Goal: Task Accomplishment & Management: Manage account settings

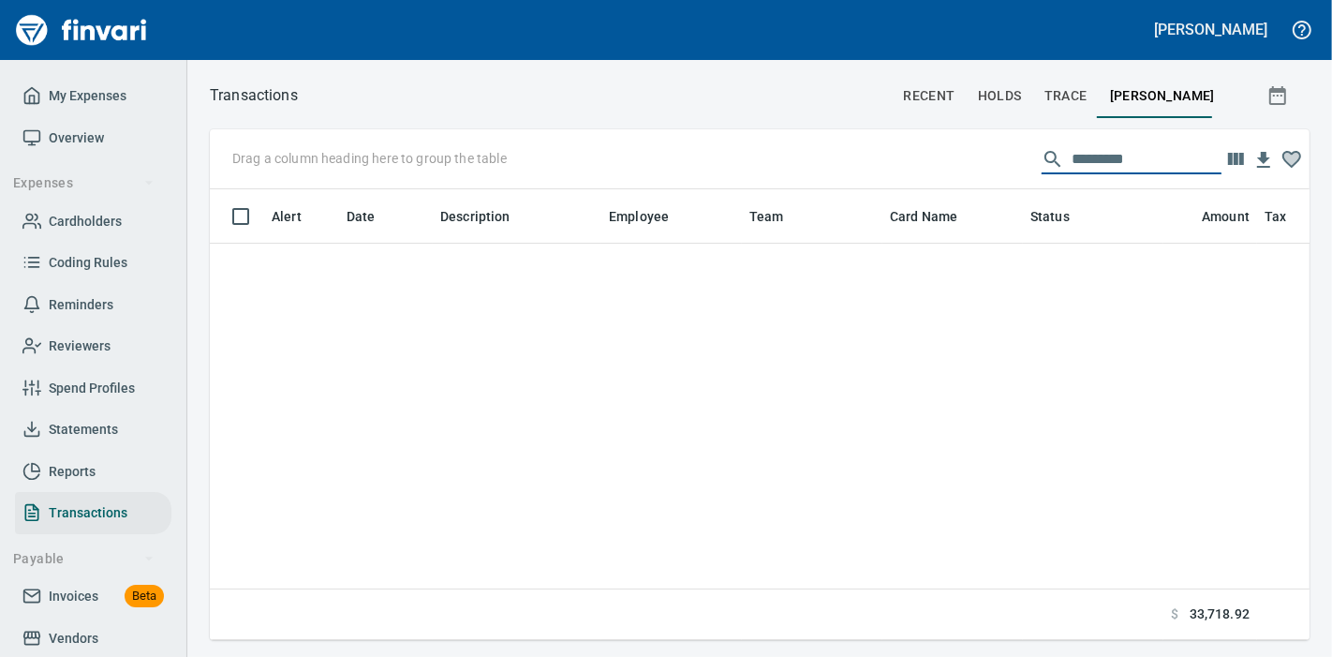
scroll to position [419, 1068]
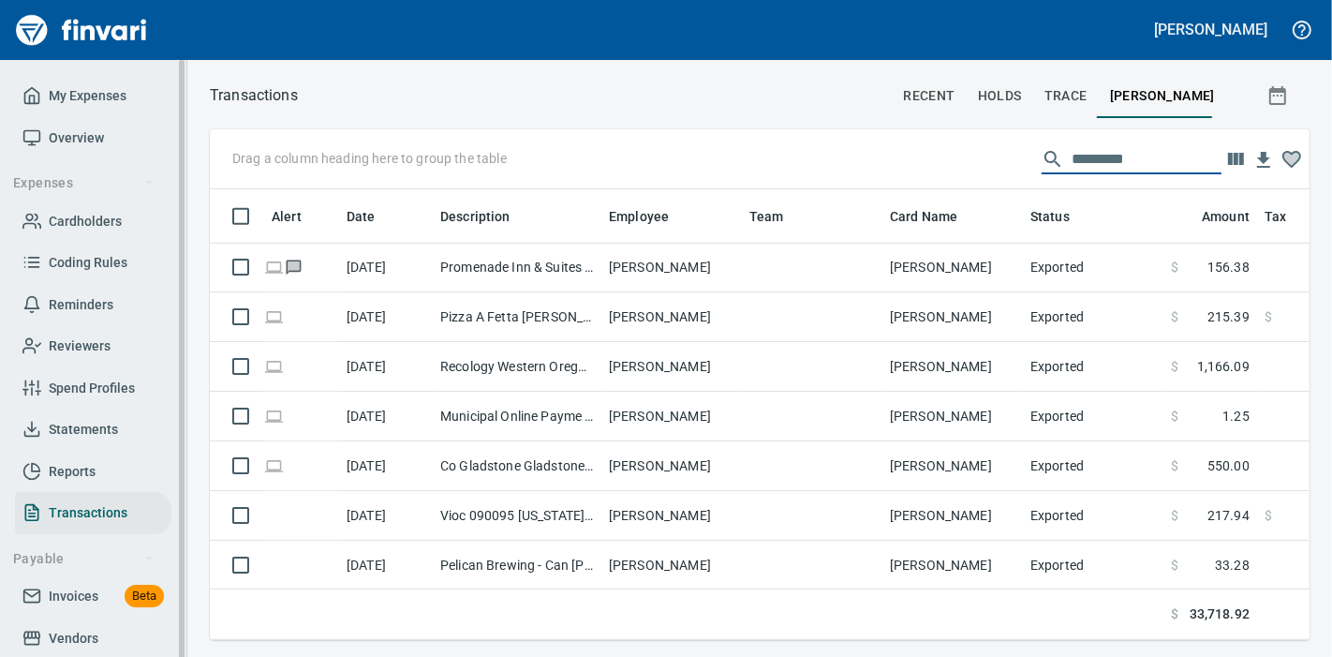
click at [97, 85] on span "My Expenses" at bounding box center [88, 95] width 78 height 23
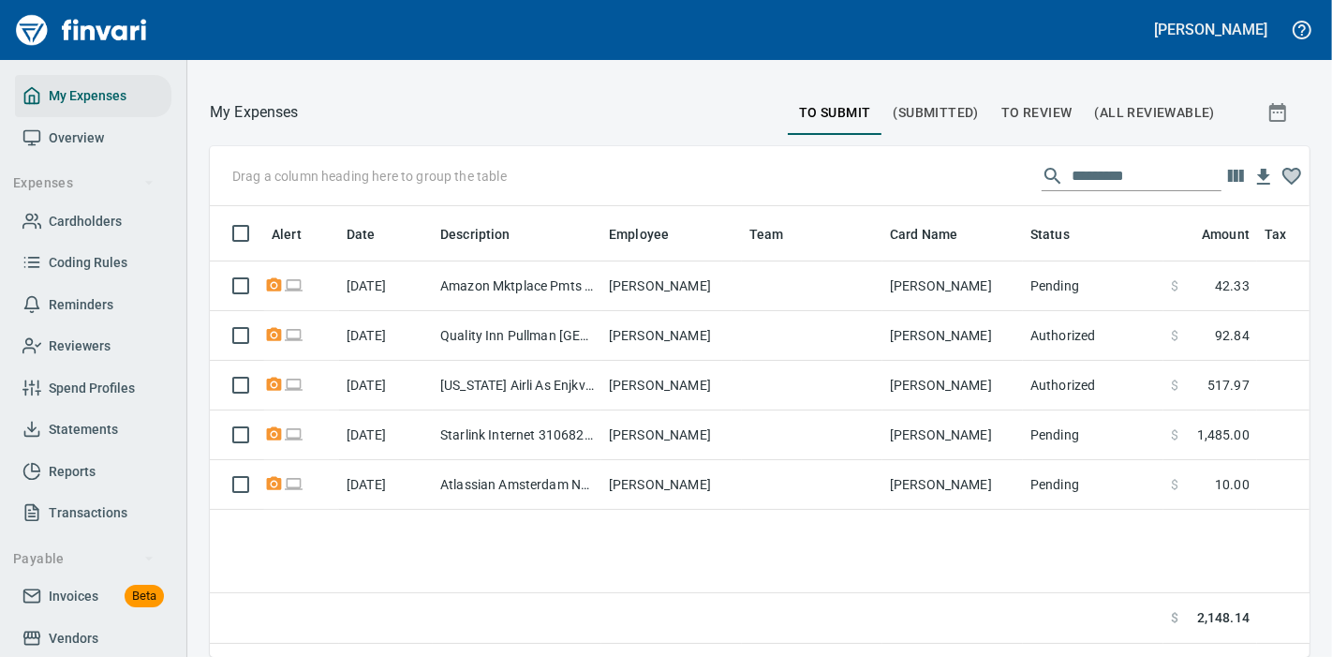
scroll to position [236, 0]
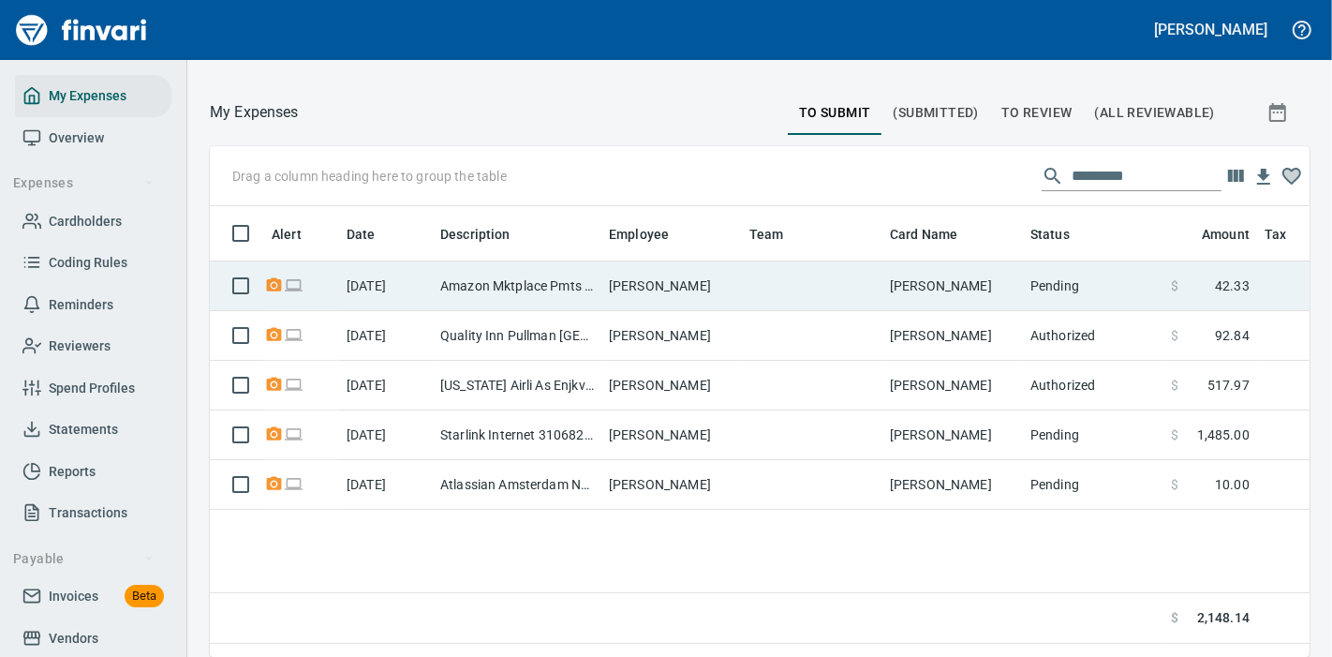
click at [886, 292] on td "[PERSON_NAME]" at bounding box center [952, 286] width 141 height 50
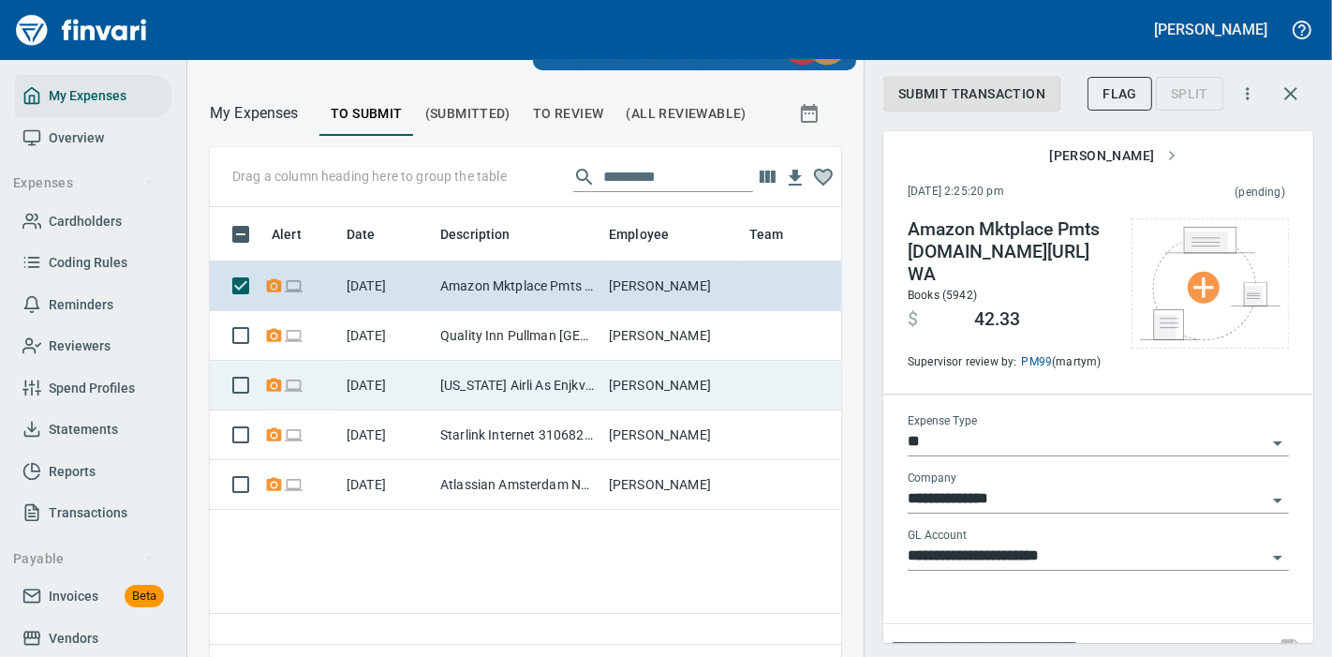
scroll to position [419, 600]
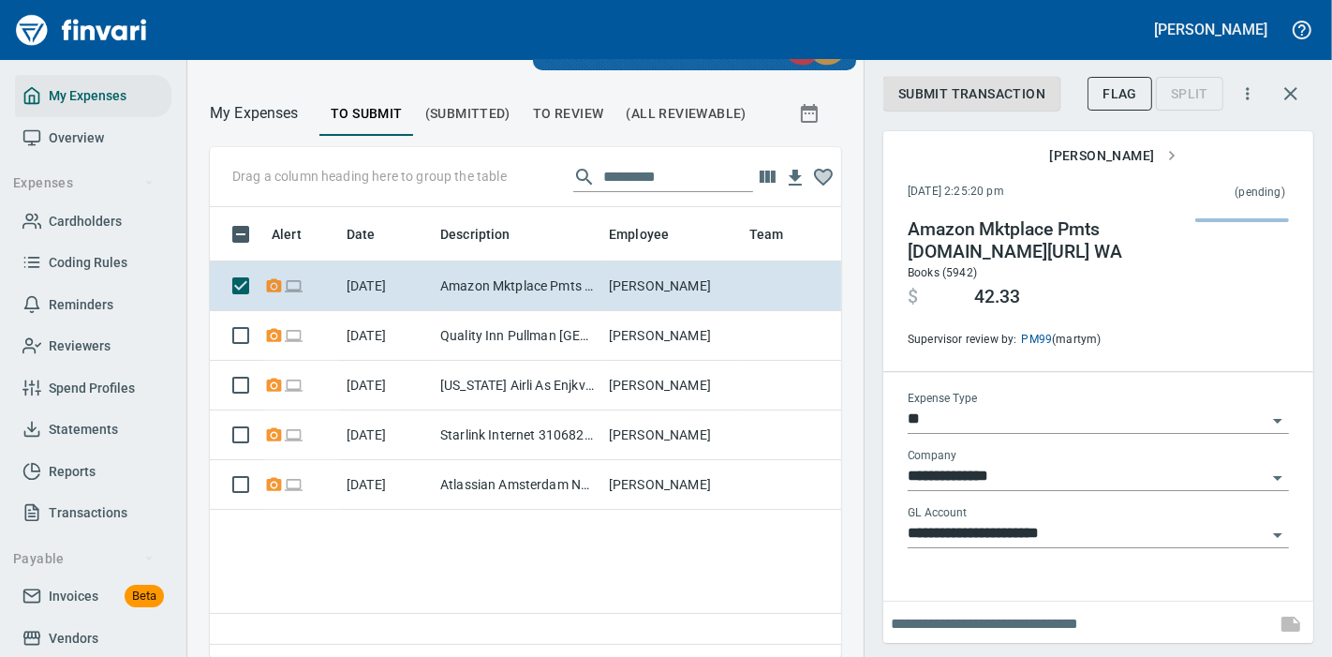
click at [653, 603] on div "Alert Date Description Employee Team Card Name [DATE] Amazon Mktplace Pmts [DOM…" at bounding box center [525, 425] width 631 height 437
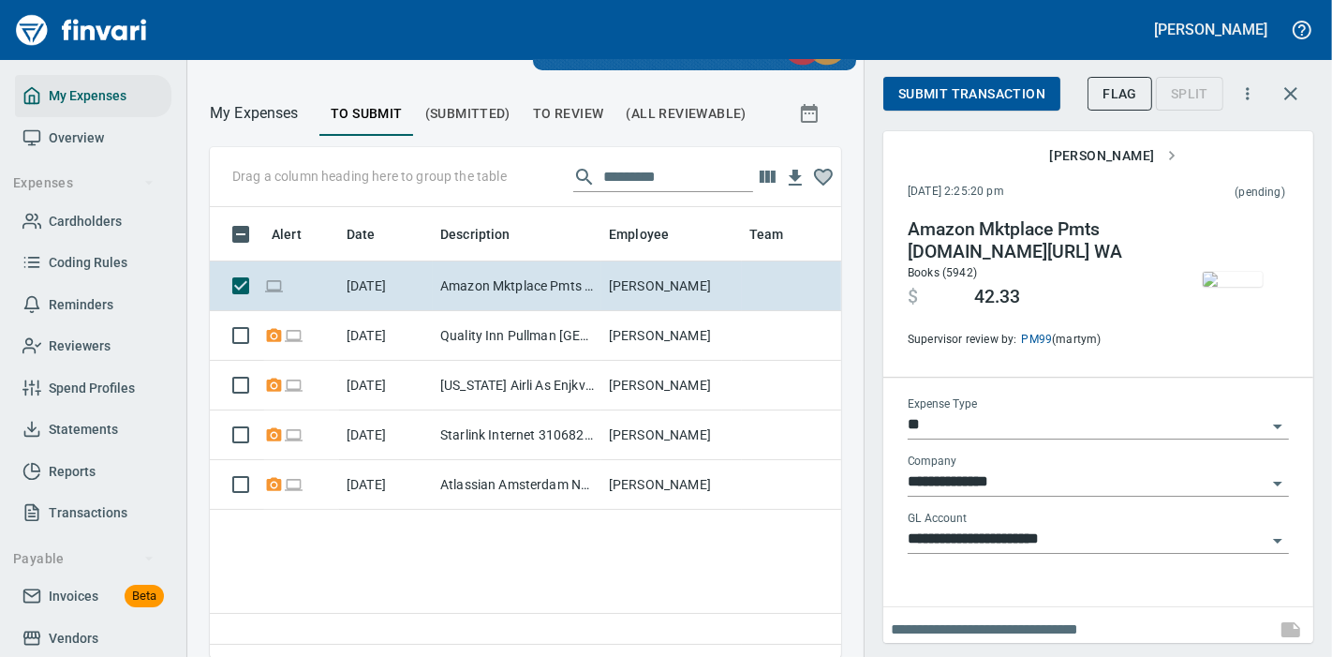
click at [961, 92] on span "Submit Transaction" at bounding box center [971, 93] width 147 height 23
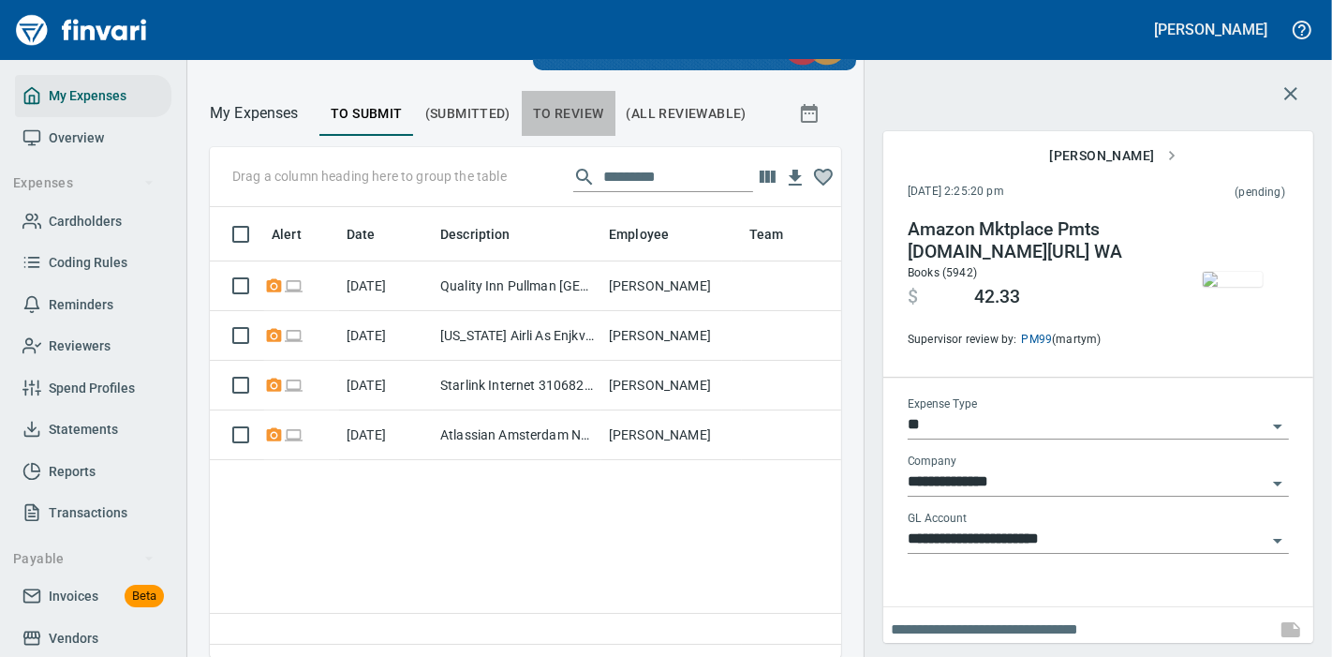
click at [550, 112] on span "To Review" at bounding box center [568, 113] width 71 height 23
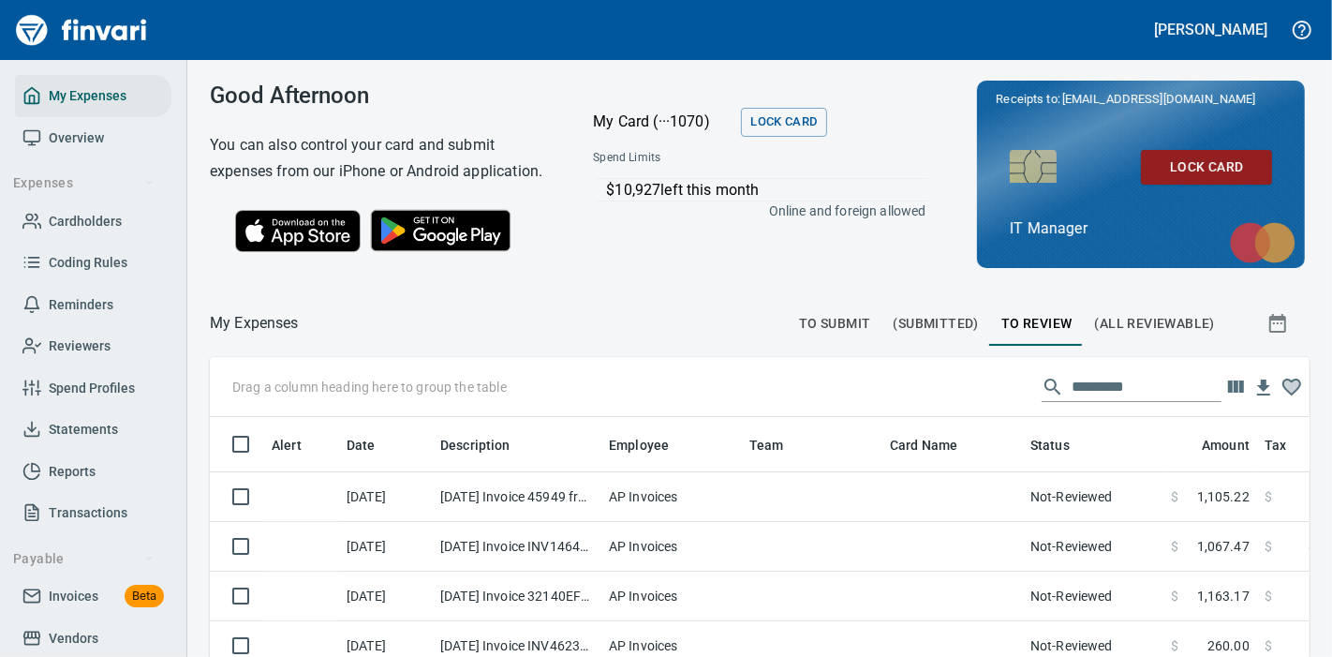
scroll to position [419, 1068]
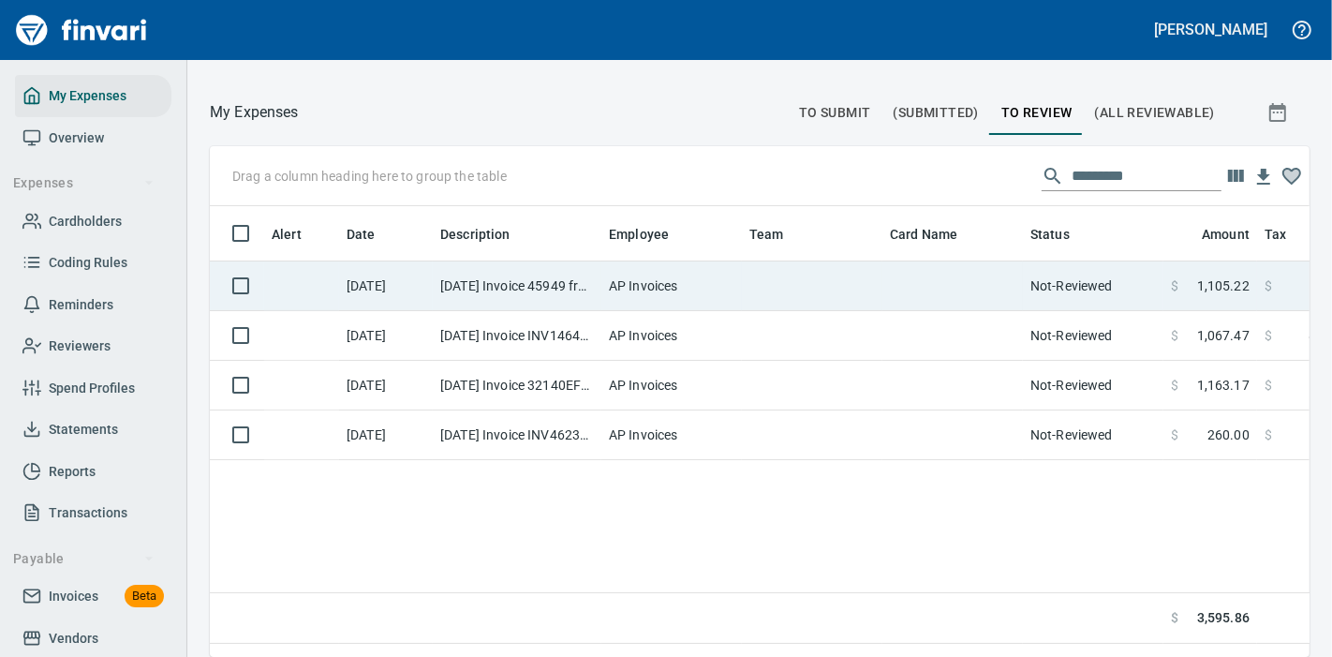
click at [597, 311] on td "[DATE] Invoice 45949 from Precon Suite (1-10798)" at bounding box center [517, 286] width 169 height 50
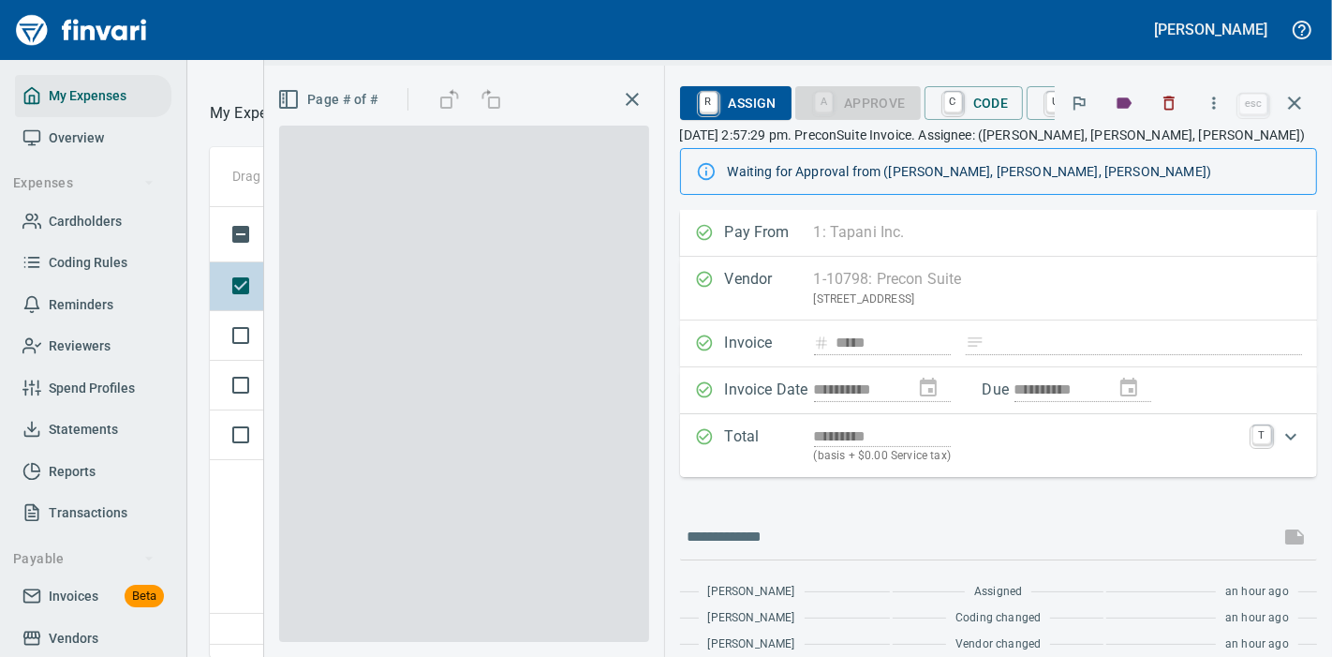
scroll to position [419, 600]
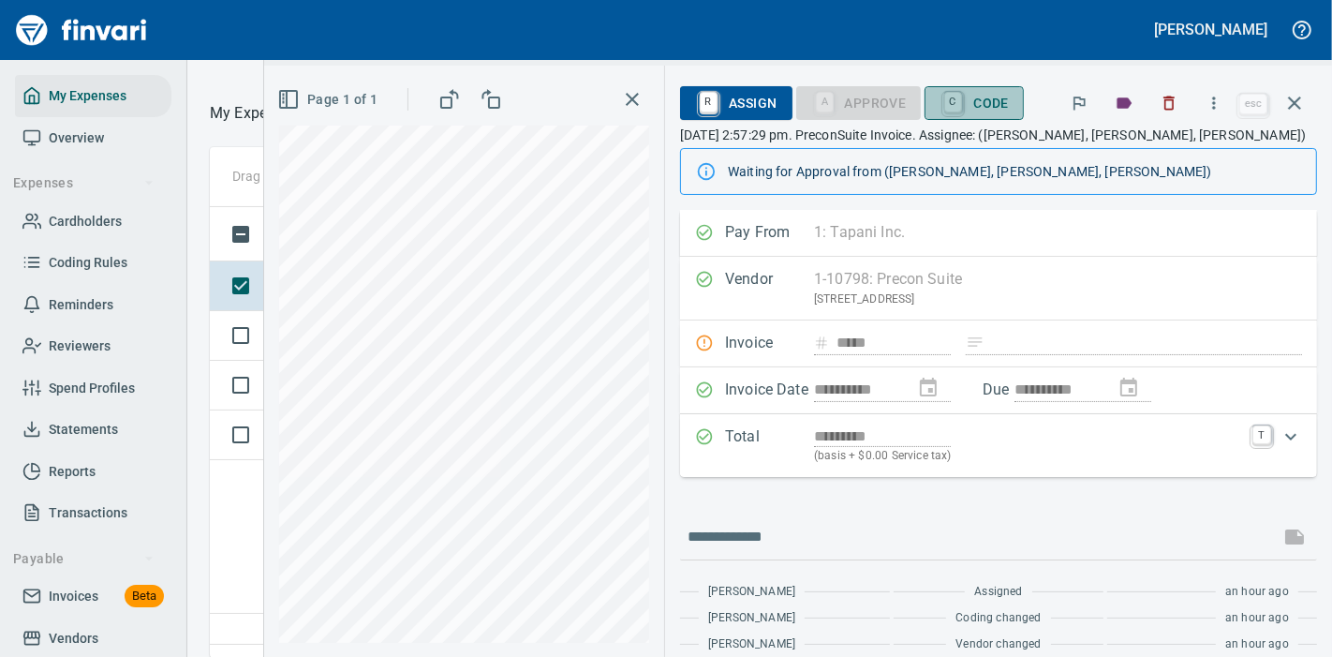
click at [980, 99] on span "C Code" at bounding box center [974, 103] width 69 height 32
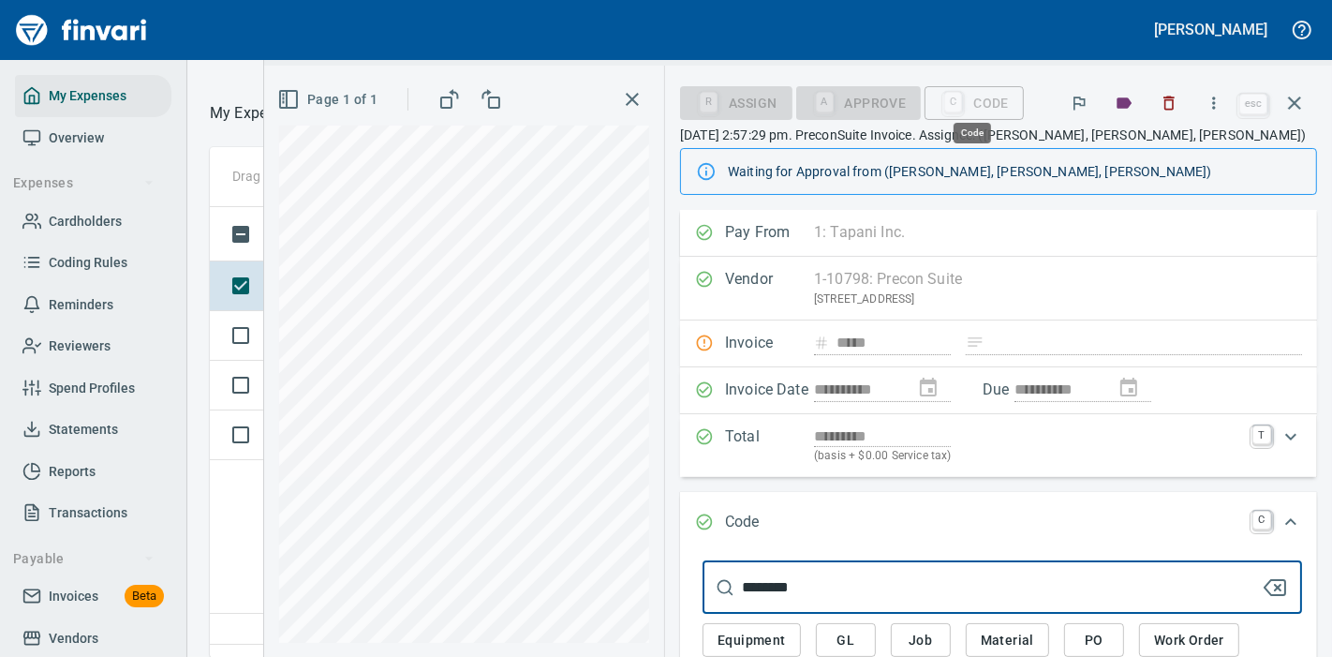
type input "********"
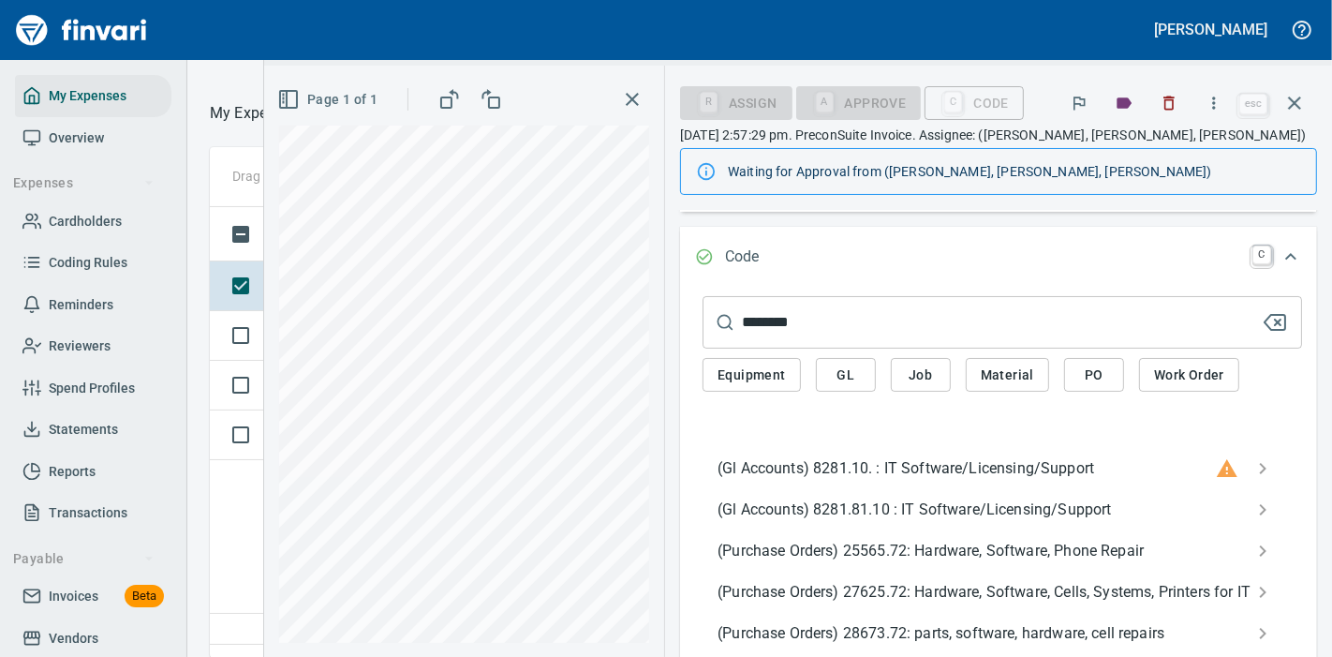
scroll to position [266, 0]
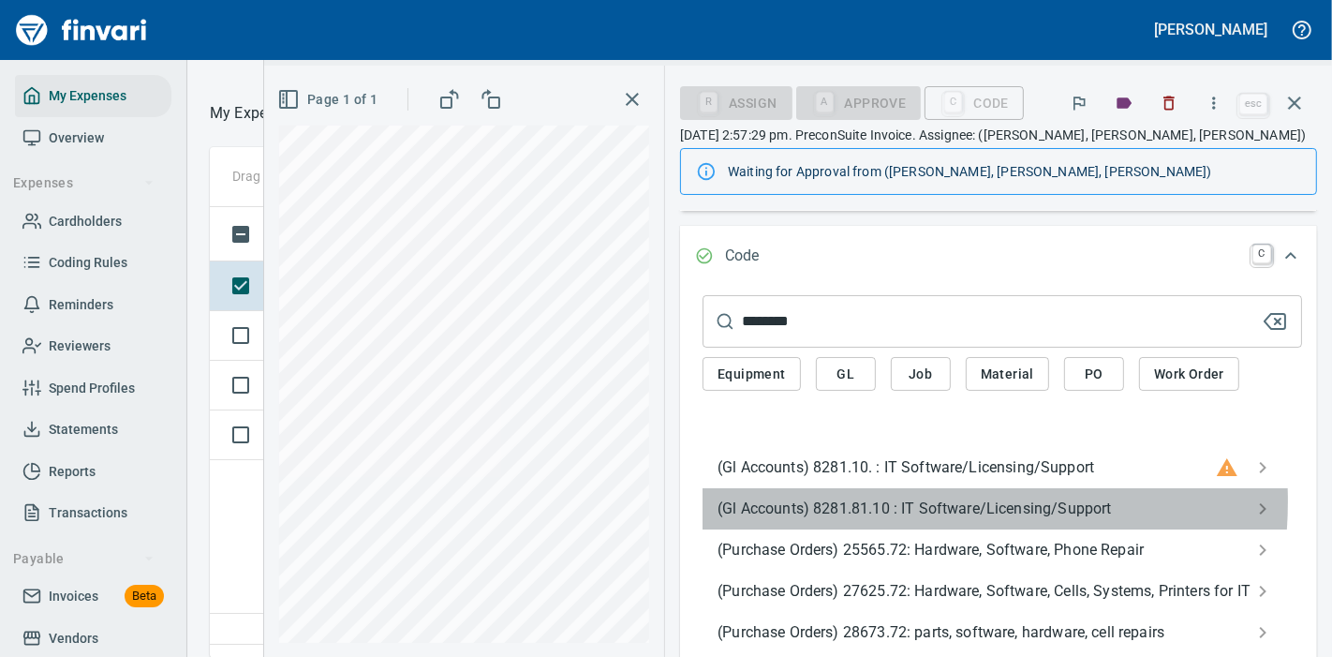
click at [881, 501] on span "(Gl Accounts) 8281.81.10 : IT Software/Licensing/Support" at bounding box center [988, 508] width 540 height 22
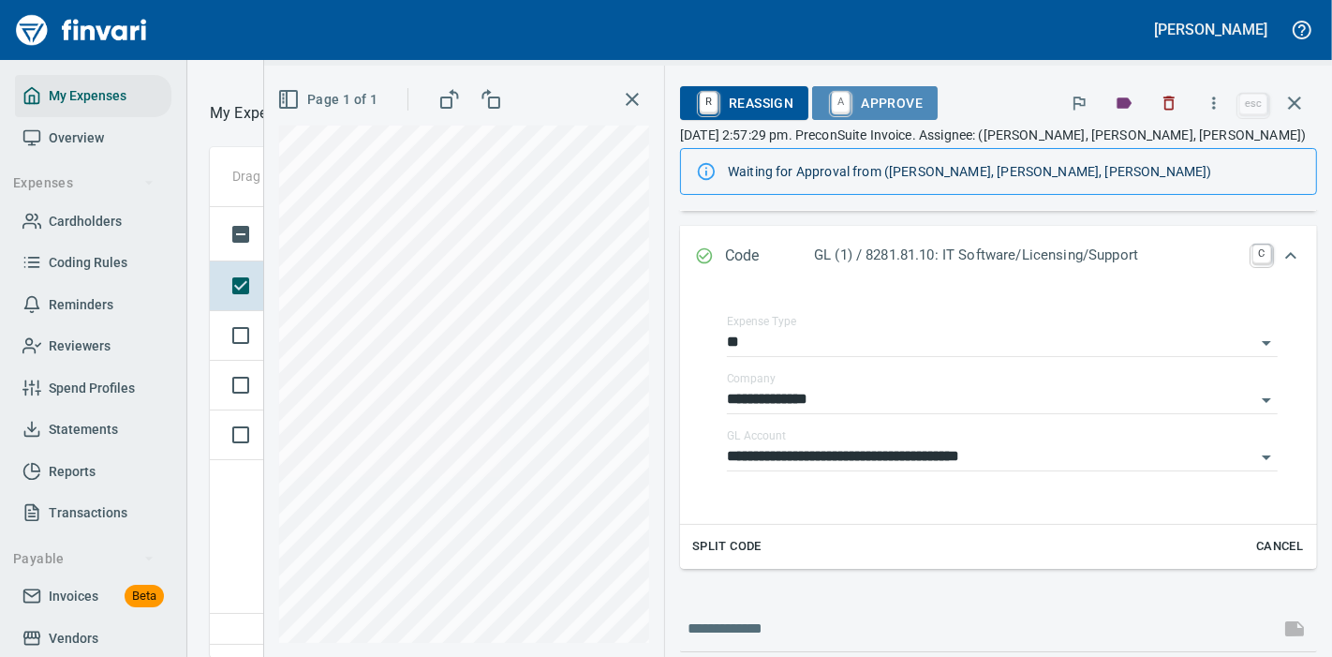
click at [859, 94] on span "A Approve" at bounding box center [875, 103] width 96 height 32
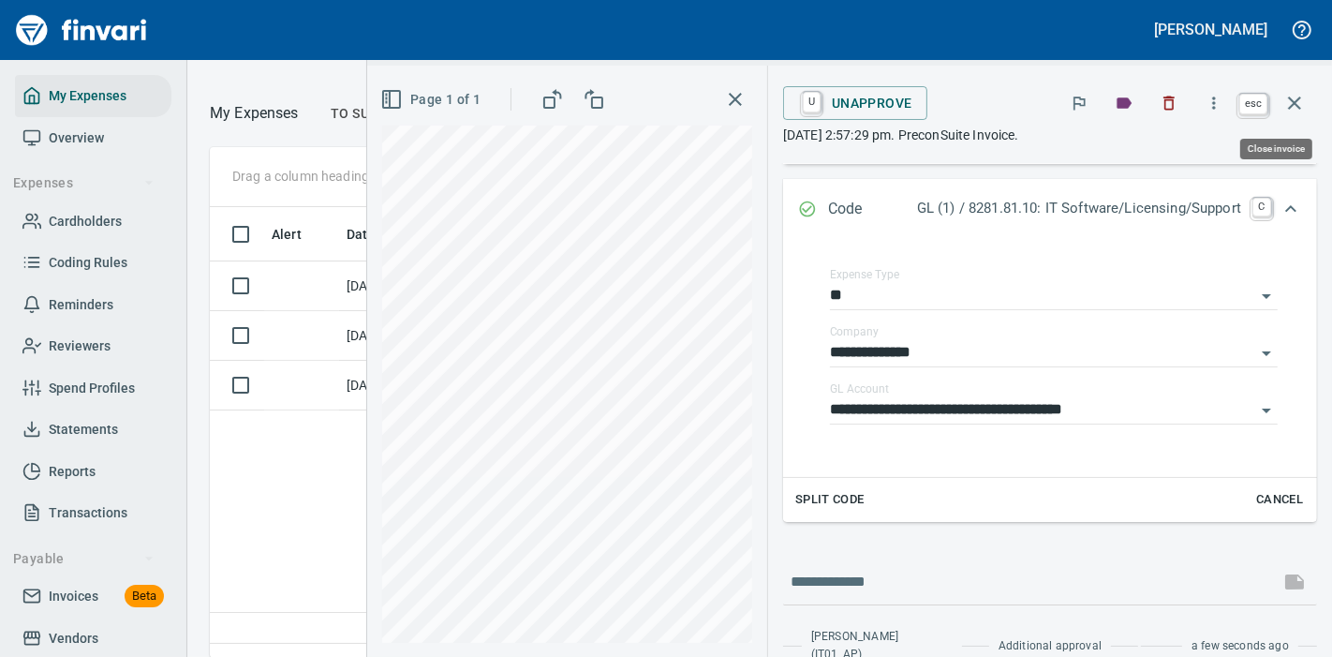
scroll to position [419, 600]
click at [1303, 101] on icon "button" at bounding box center [1294, 103] width 22 height 22
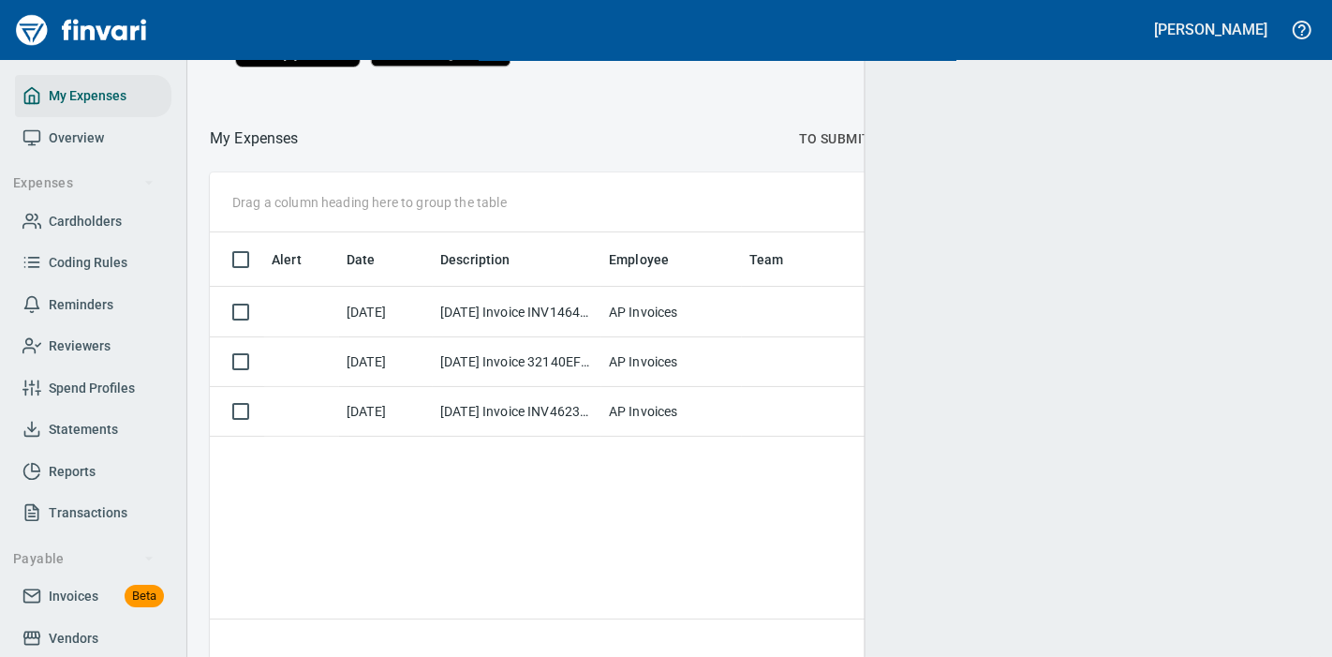
scroll to position [2, 2]
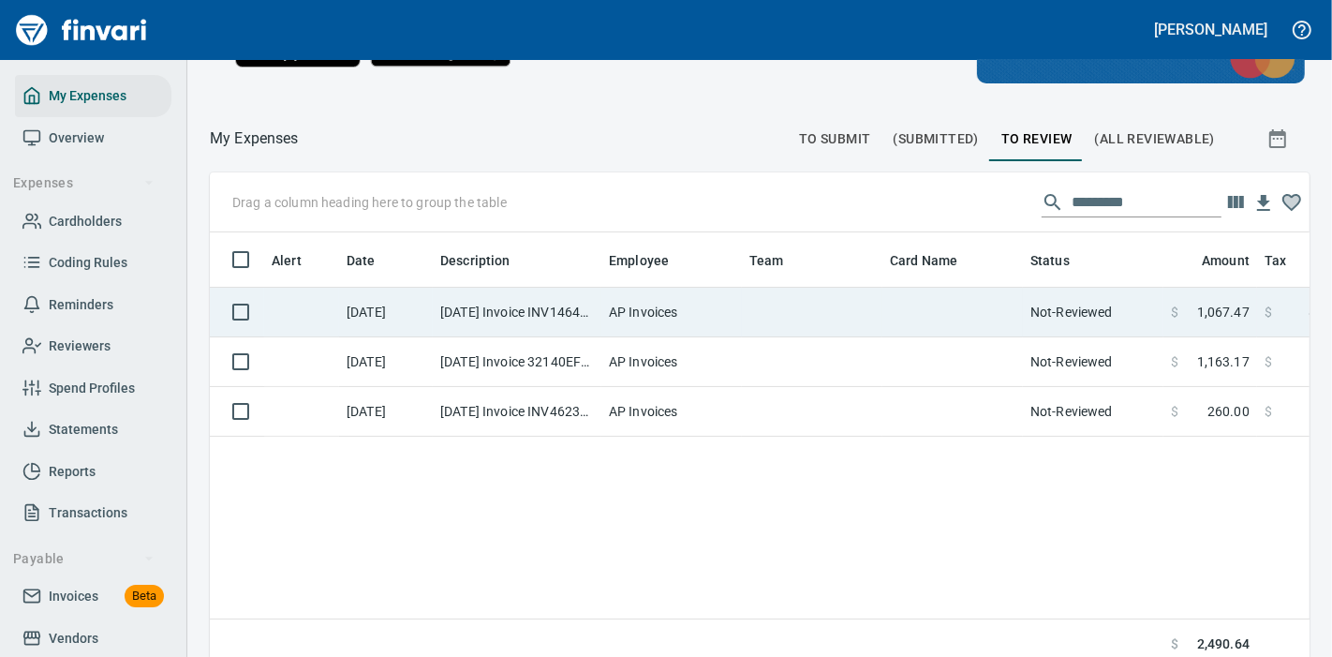
click at [692, 329] on td "AP Invoices" at bounding box center [671, 313] width 141 height 50
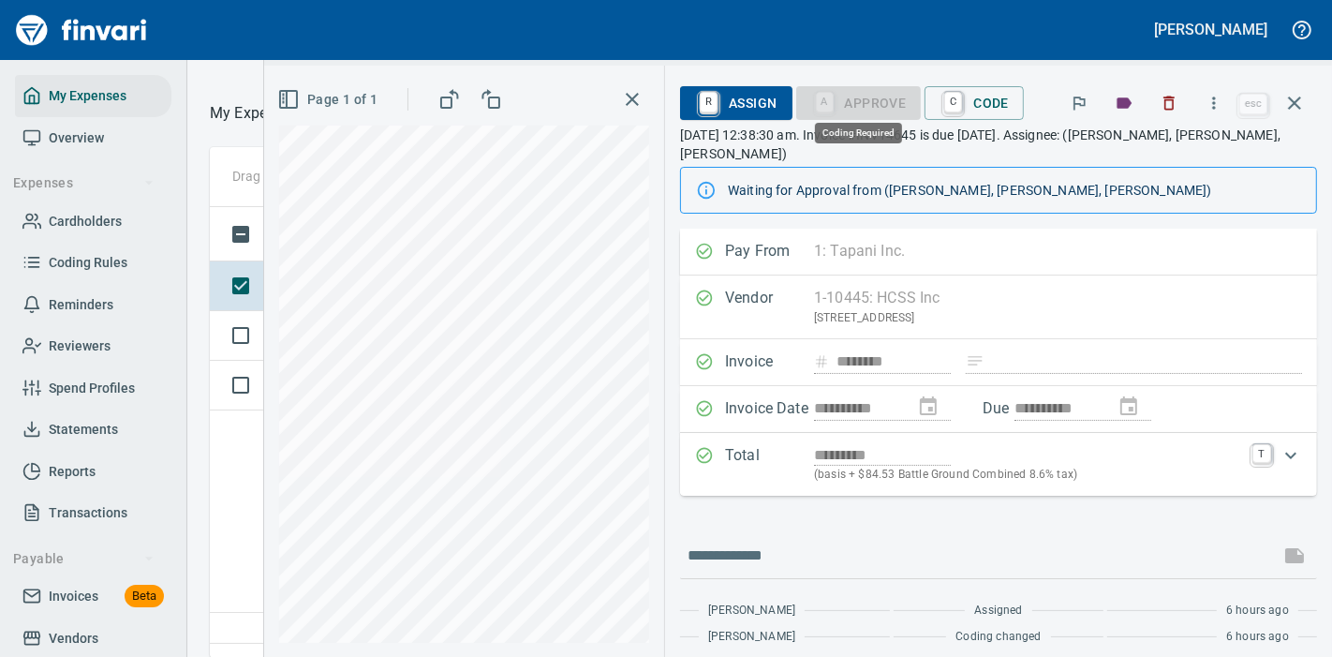
scroll to position [419, 600]
click at [980, 89] on span "C Code" at bounding box center [974, 103] width 69 height 32
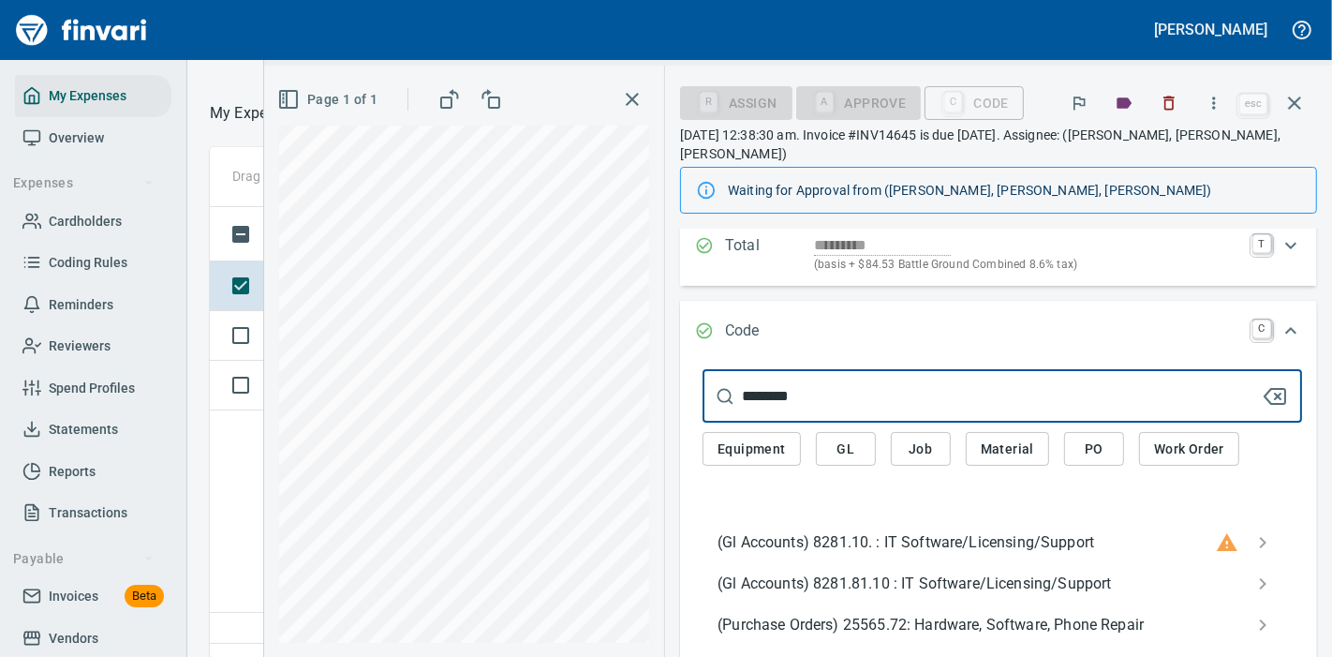
scroll to position [241, 0]
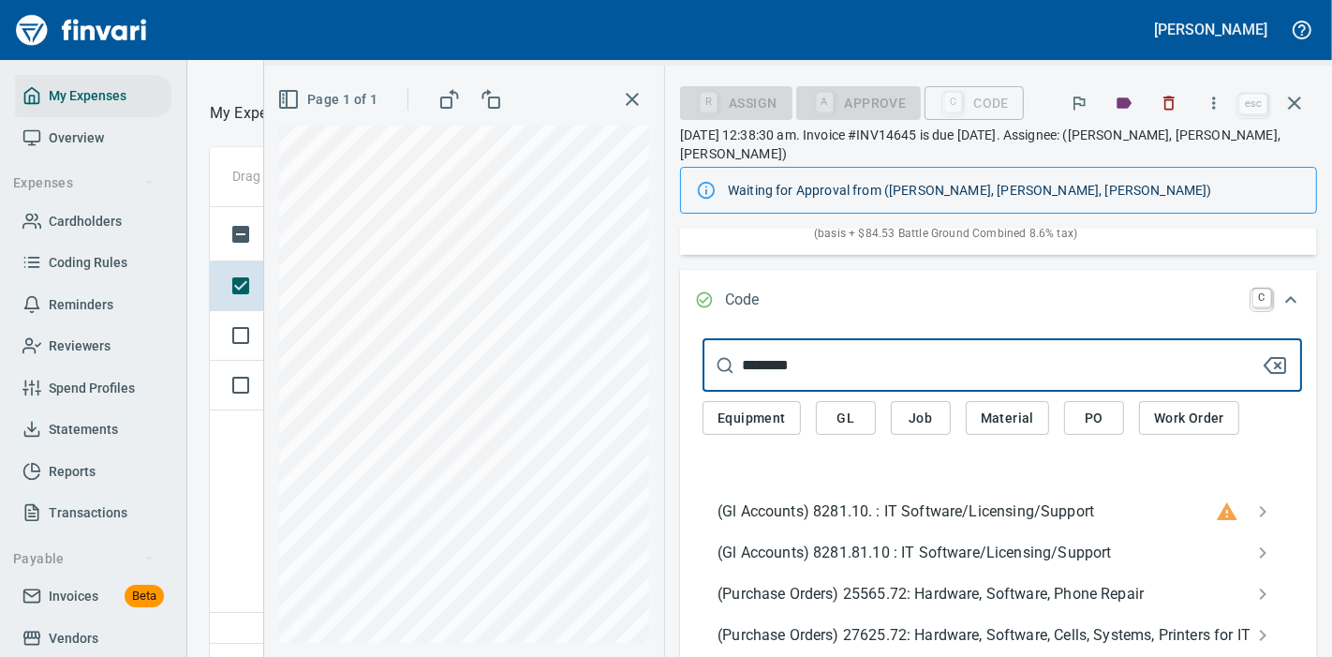
type input "********"
click at [945, 541] on span "(Gl Accounts) 8281.81.10 : IT Software/Licensing/Support" at bounding box center [988, 552] width 540 height 22
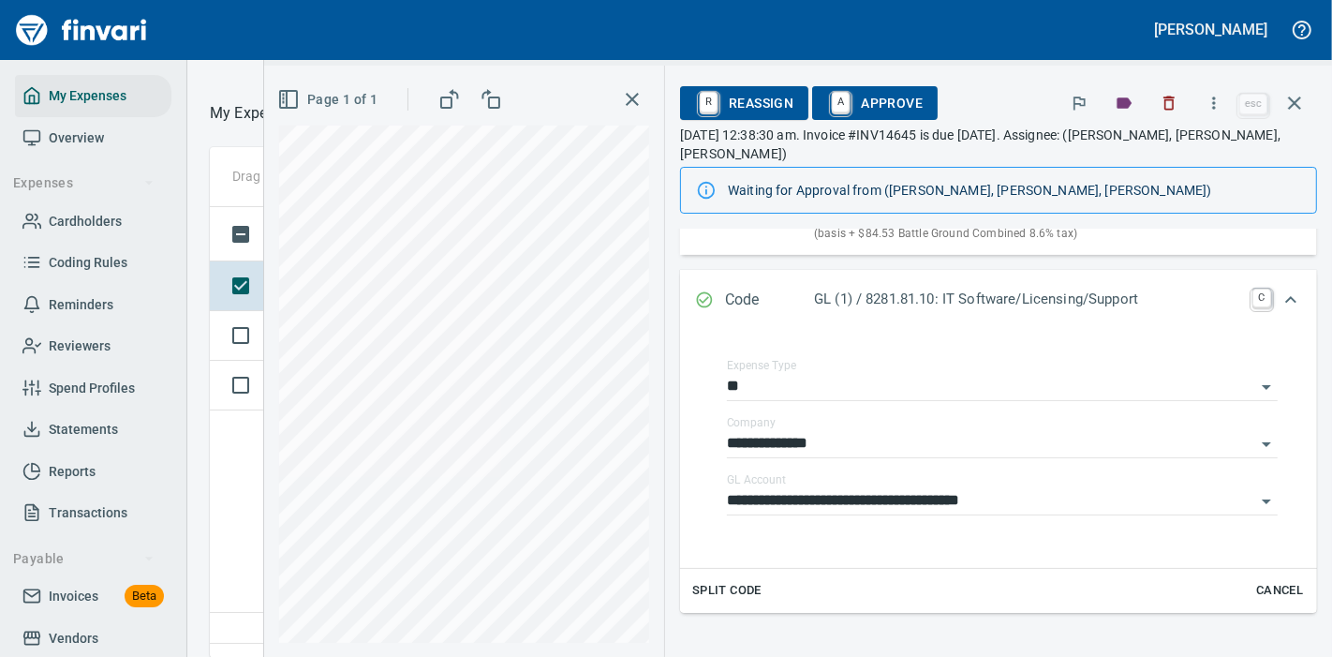
click at [875, 108] on span "A Approve" at bounding box center [875, 103] width 96 height 32
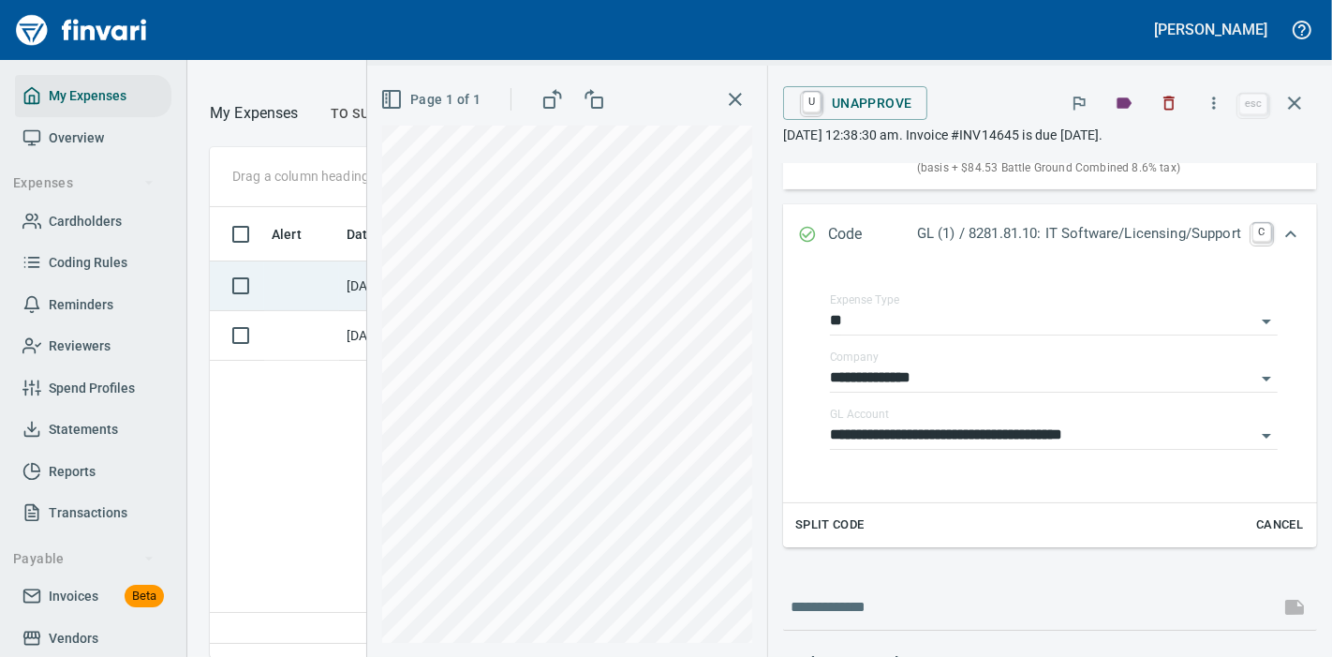
click at [334, 286] on td at bounding box center [301, 286] width 75 height 50
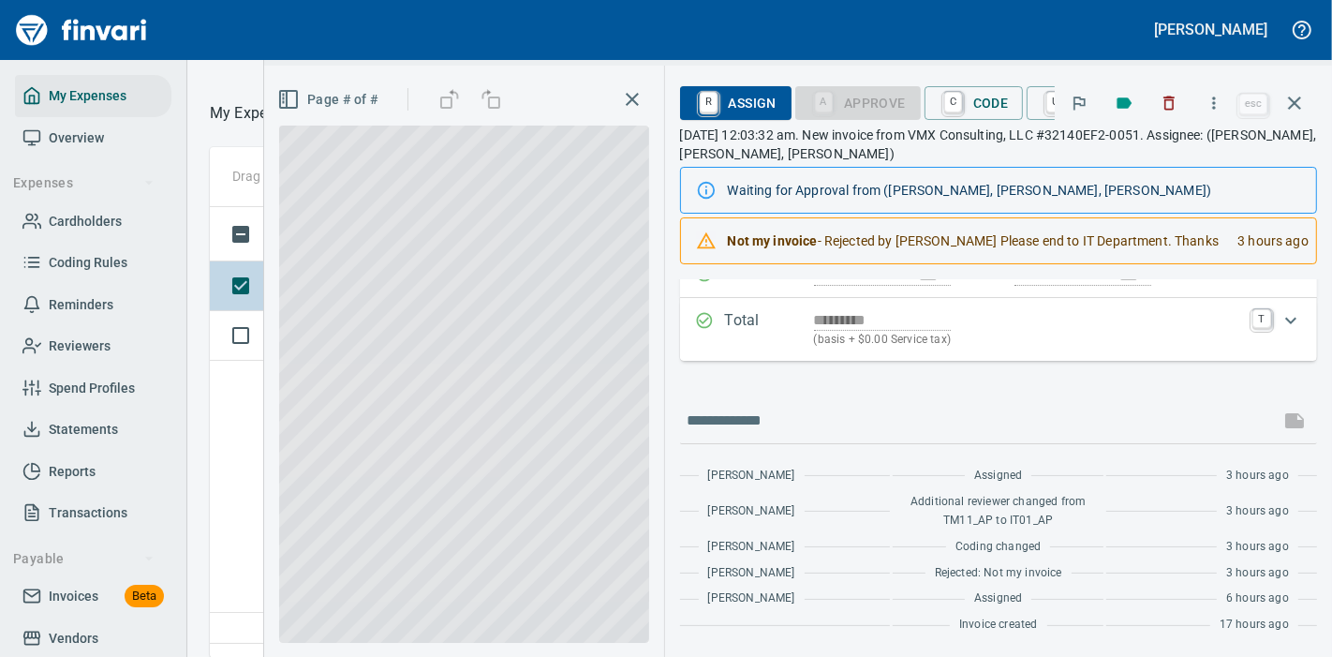
scroll to position [185, 0]
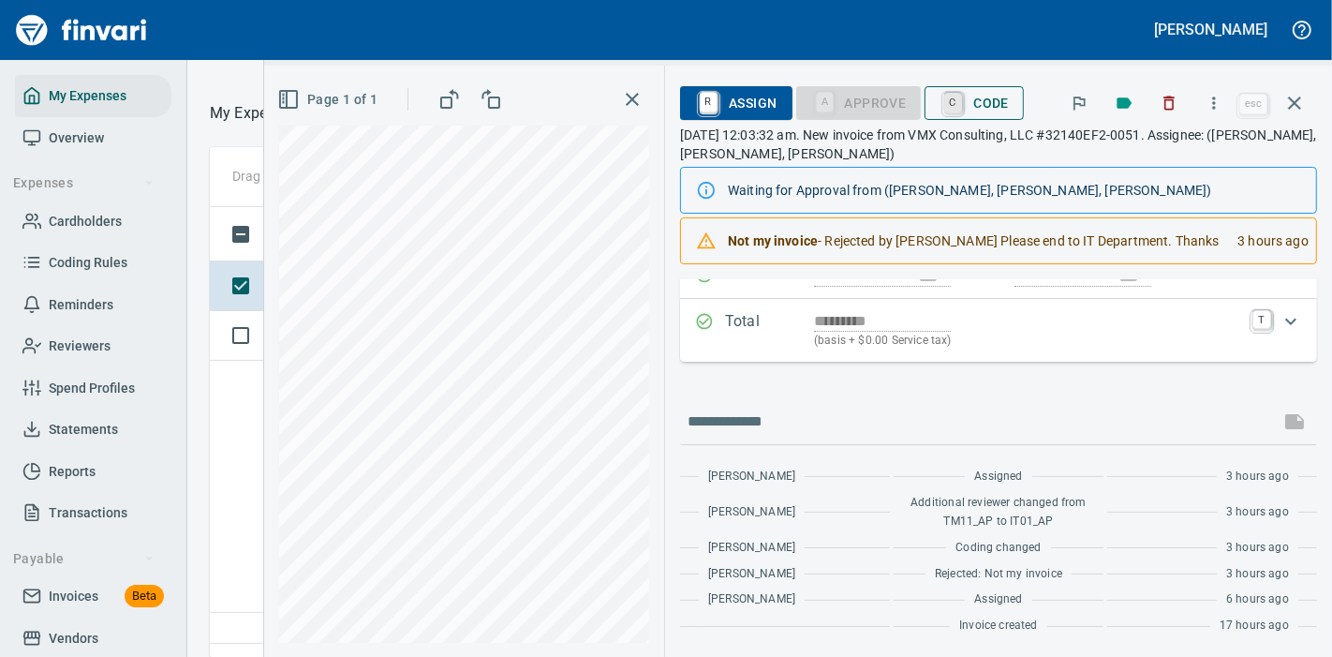
click at [953, 106] on link "C" at bounding box center [953, 103] width 18 height 21
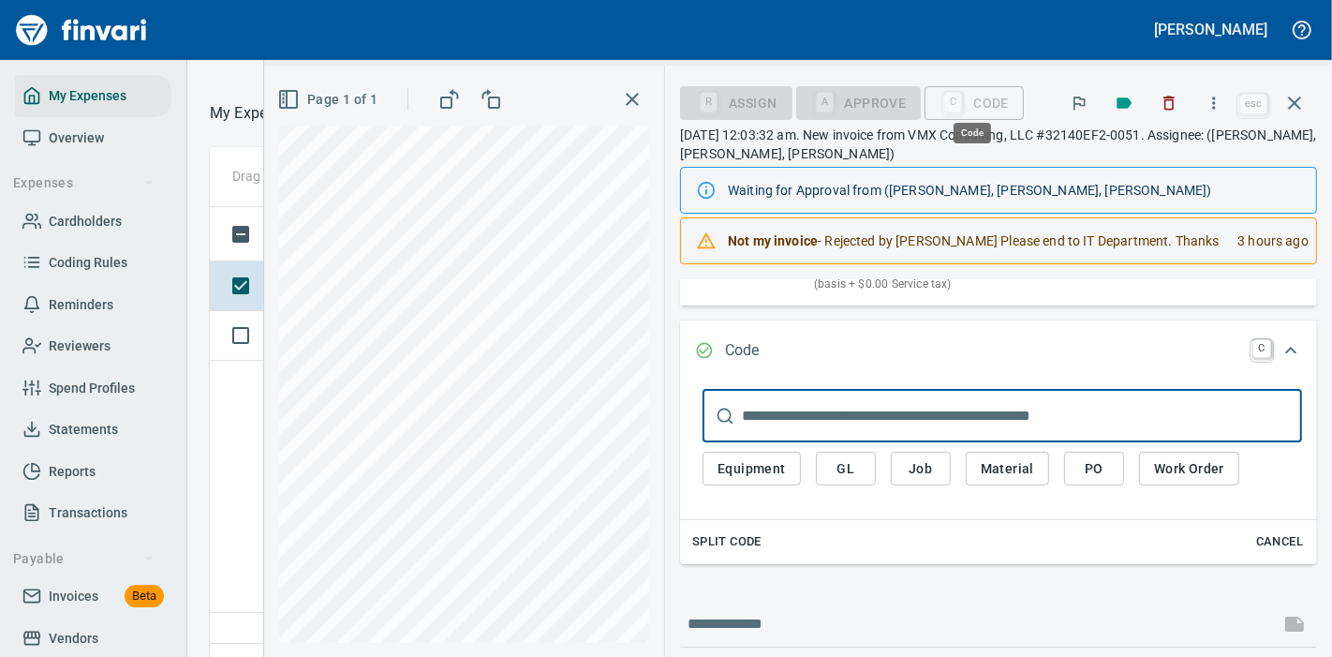
scroll to position [419, 600]
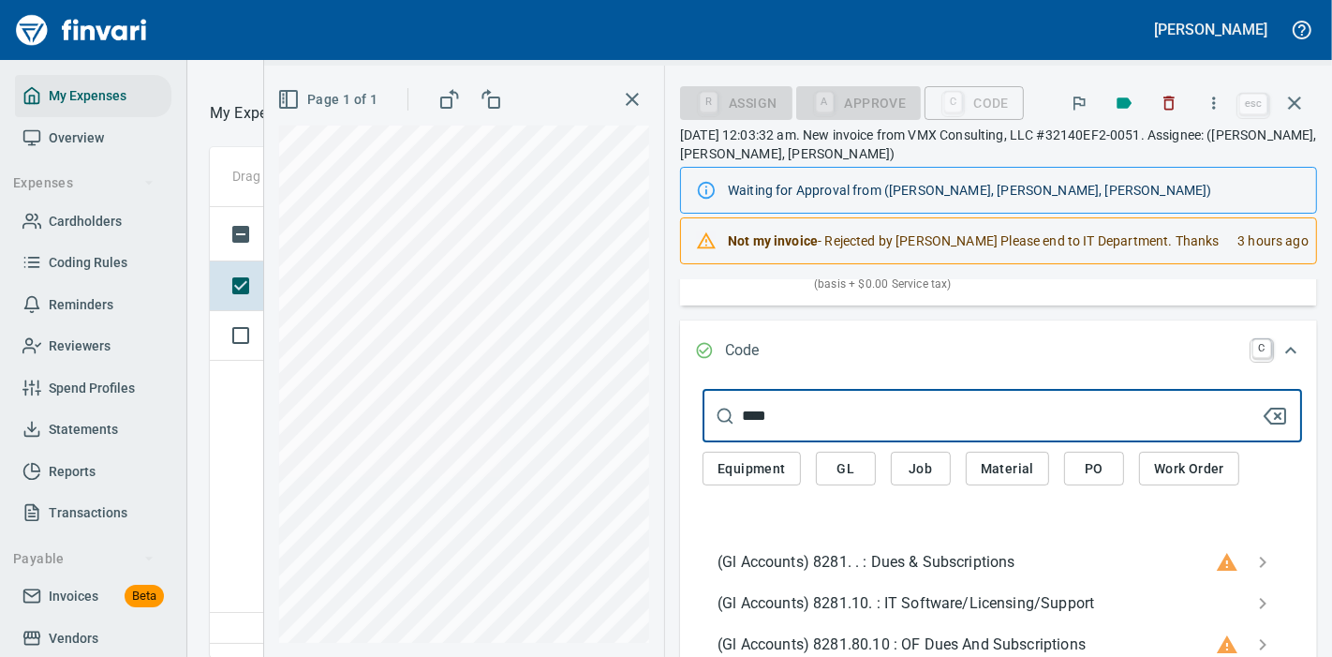
type input "****"
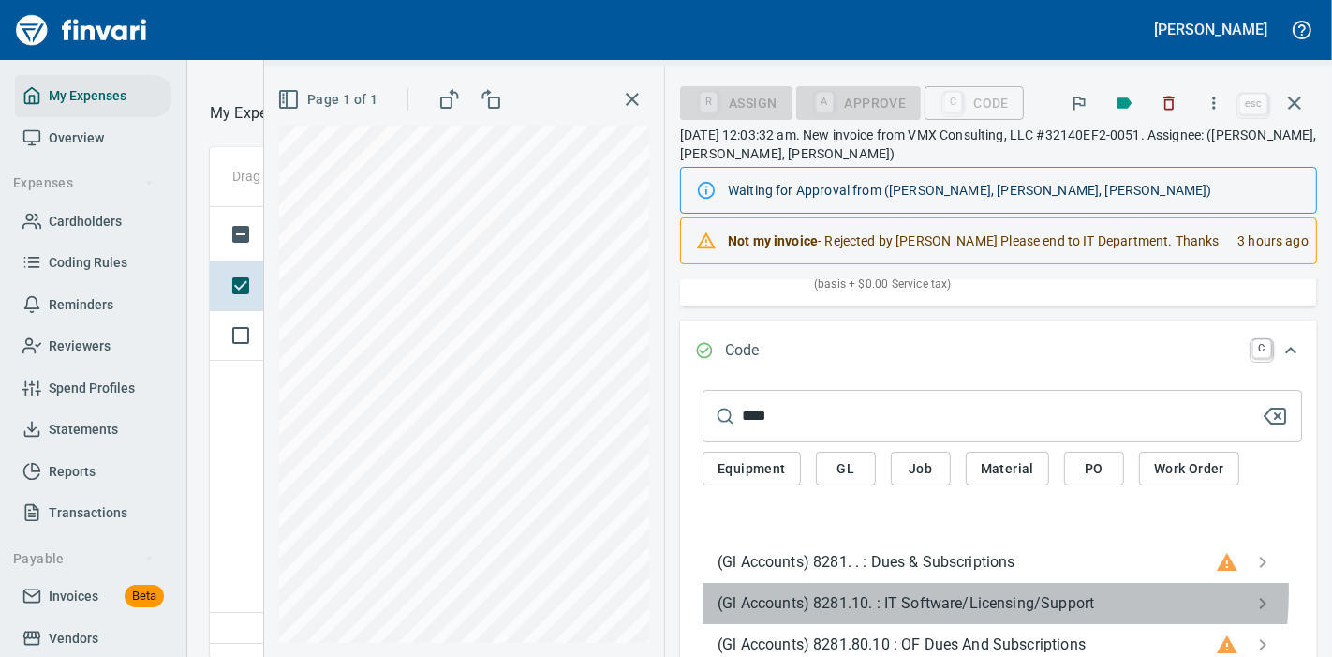
click at [945, 592] on span "(Gl Accounts) 8281.10. : IT Software/Licensing/Support" at bounding box center [988, 603] width 540 height 22
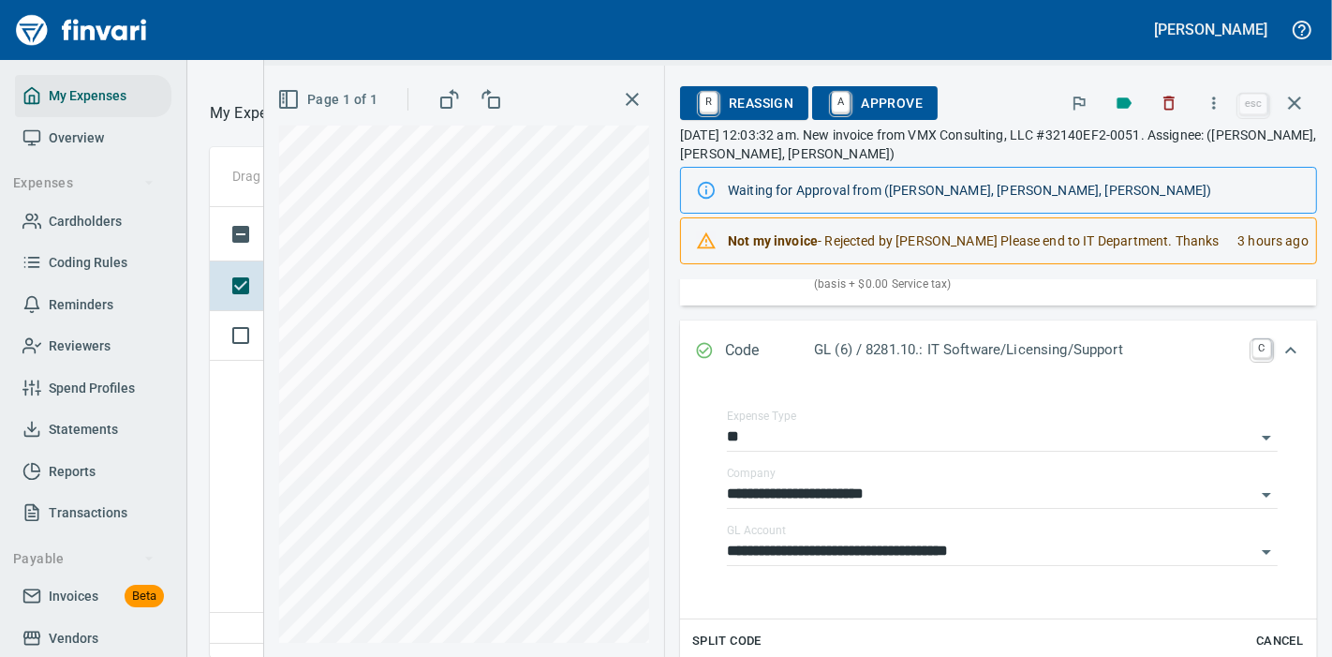
click at [854, 100] on span "A Approve" at bounding box center [875, 103] width 96 height 32
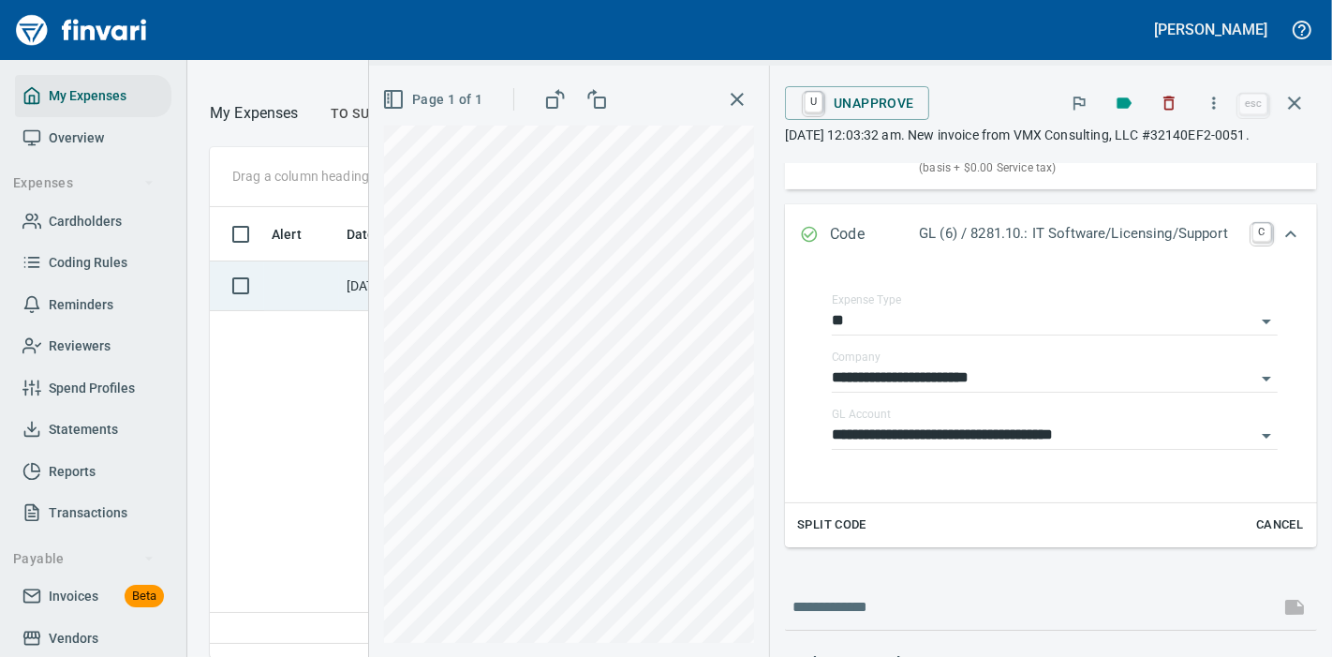
click at [329, 295] on td at bounding box center [301, 286] width 75 height 50
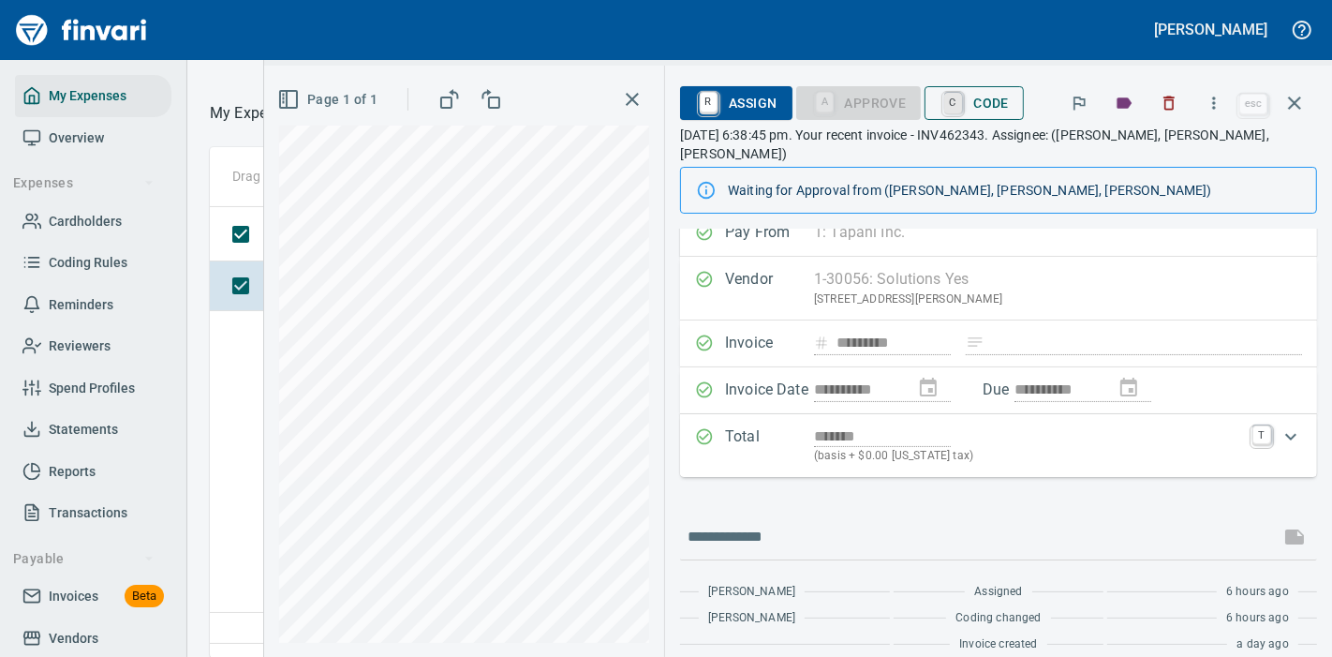
scroll to position [419, 600]
click at [962, 102] on link "C" at bounding box center [953, 103] width 18 height 21
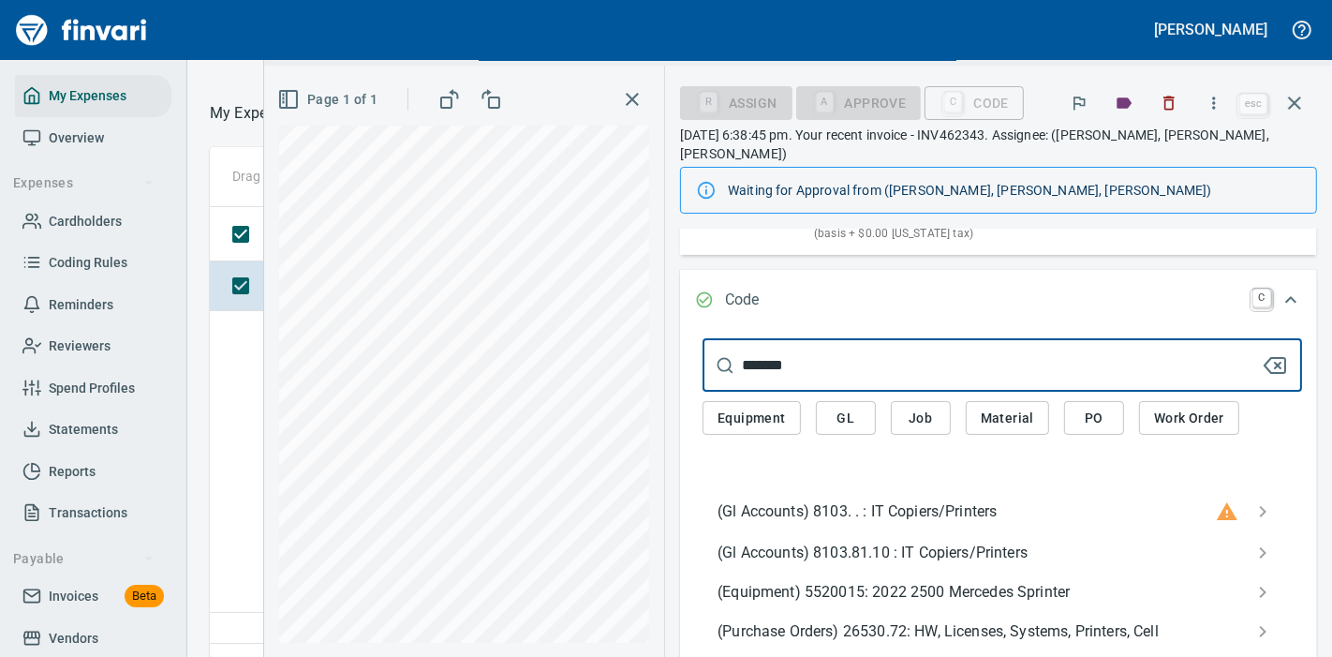
type input "*******"
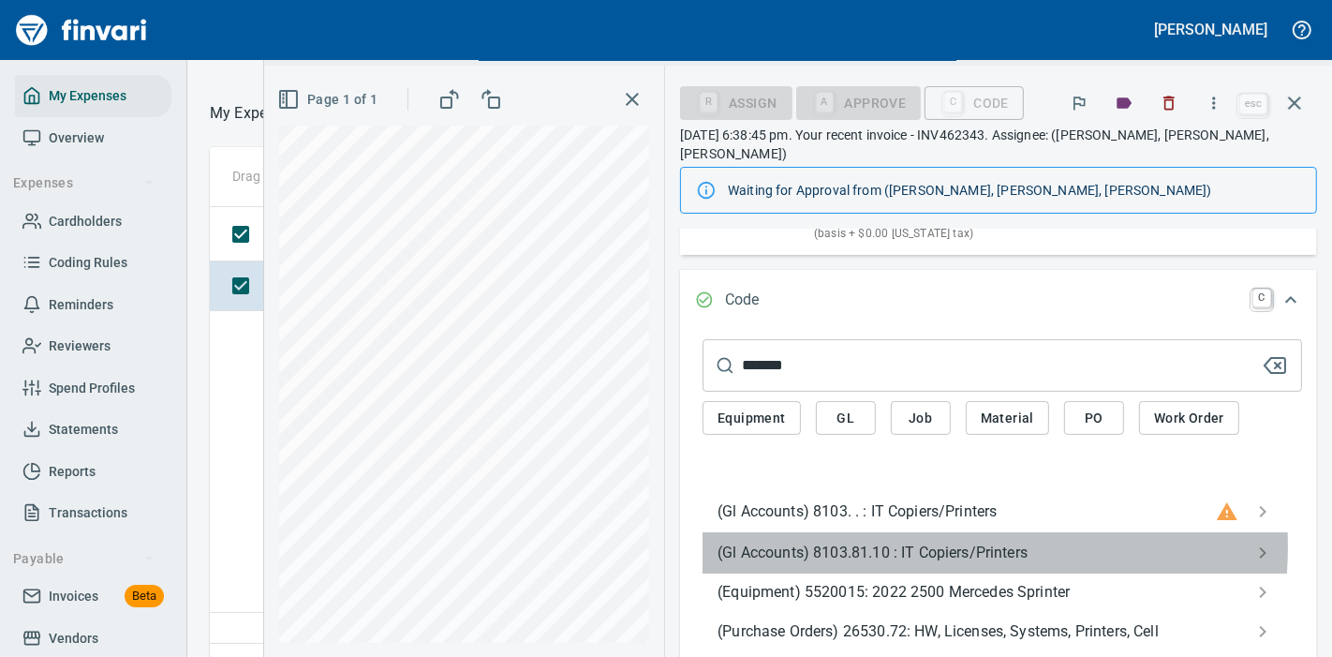
click at [881, 541] on span "(Gl Accounts) 8103.81.10 : IT Copiers/Printers" at bounding box center [988, 552] width 540 height 22
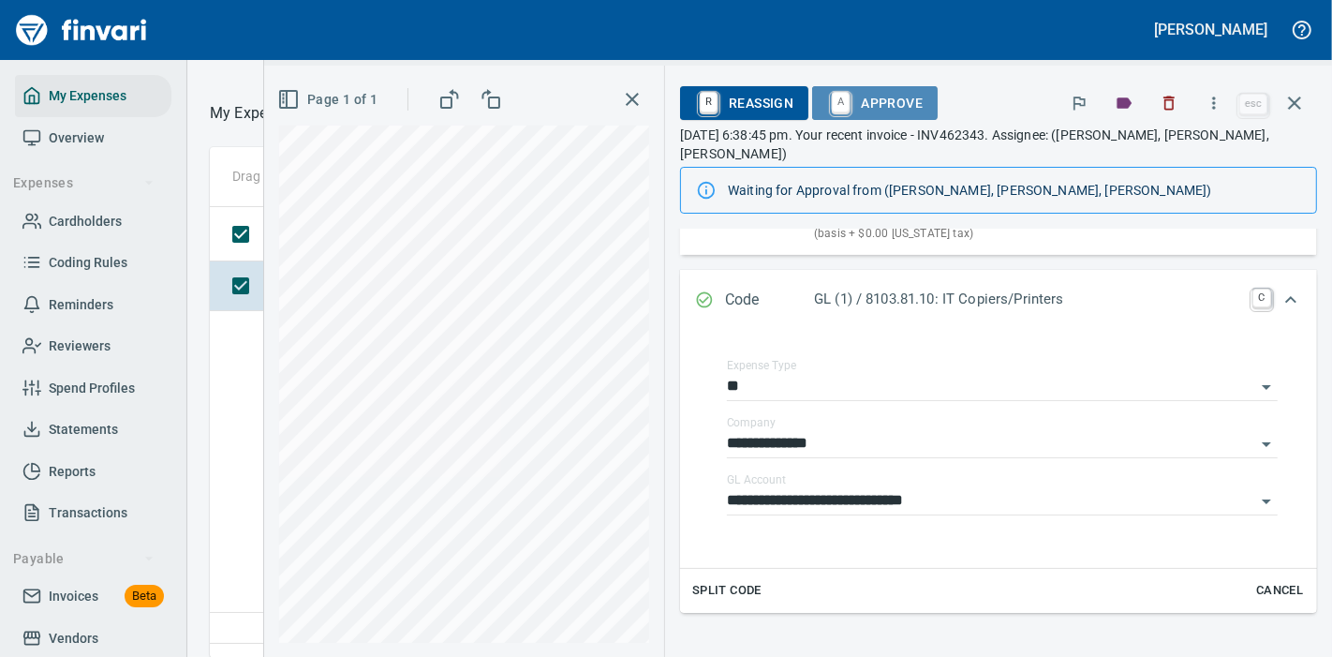
click at [906, 97] on span "A Approve" at bounding box center [875, 103] width 96 height 32
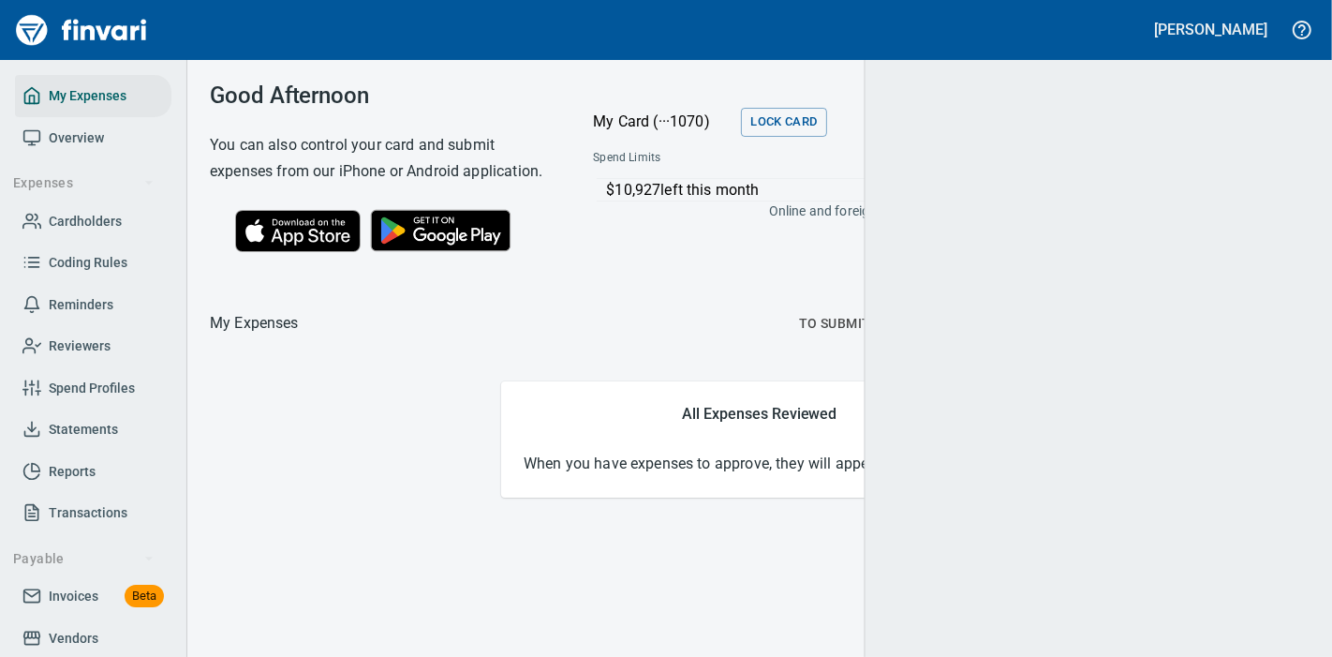
scroll to position [0, 0]
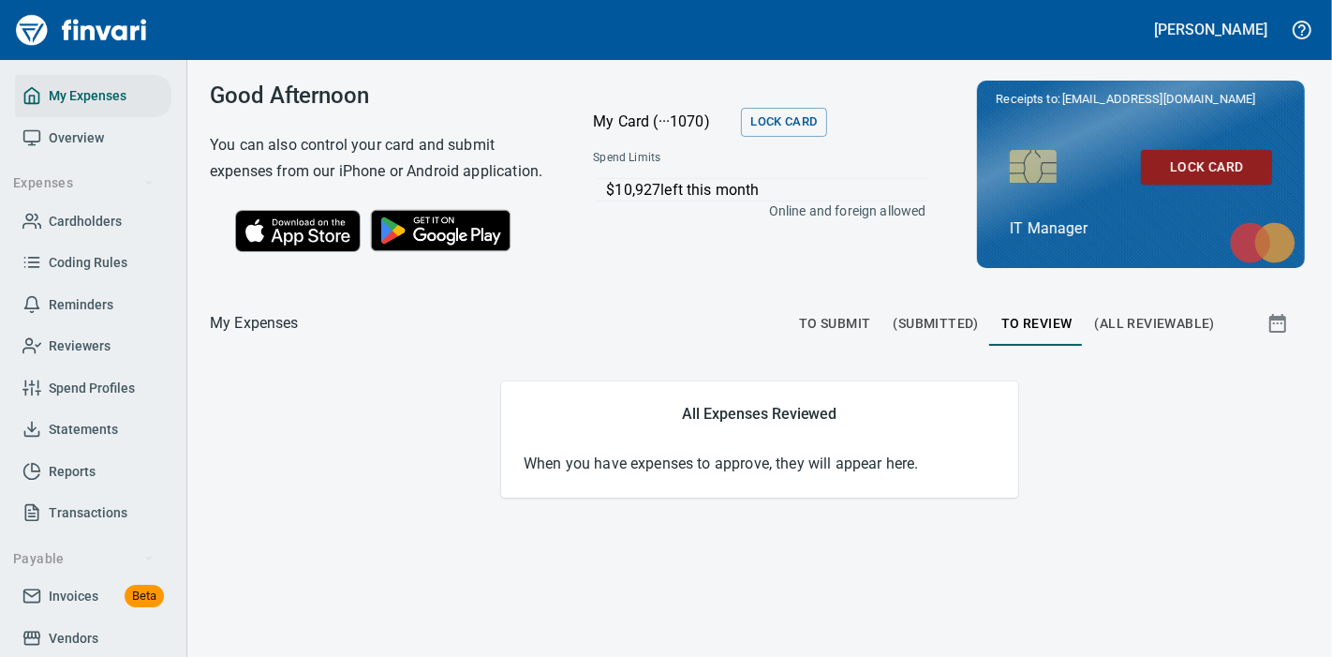
click at [824, 312] on span "To Submit" at bounding box center [835, 323] width 72 height 23
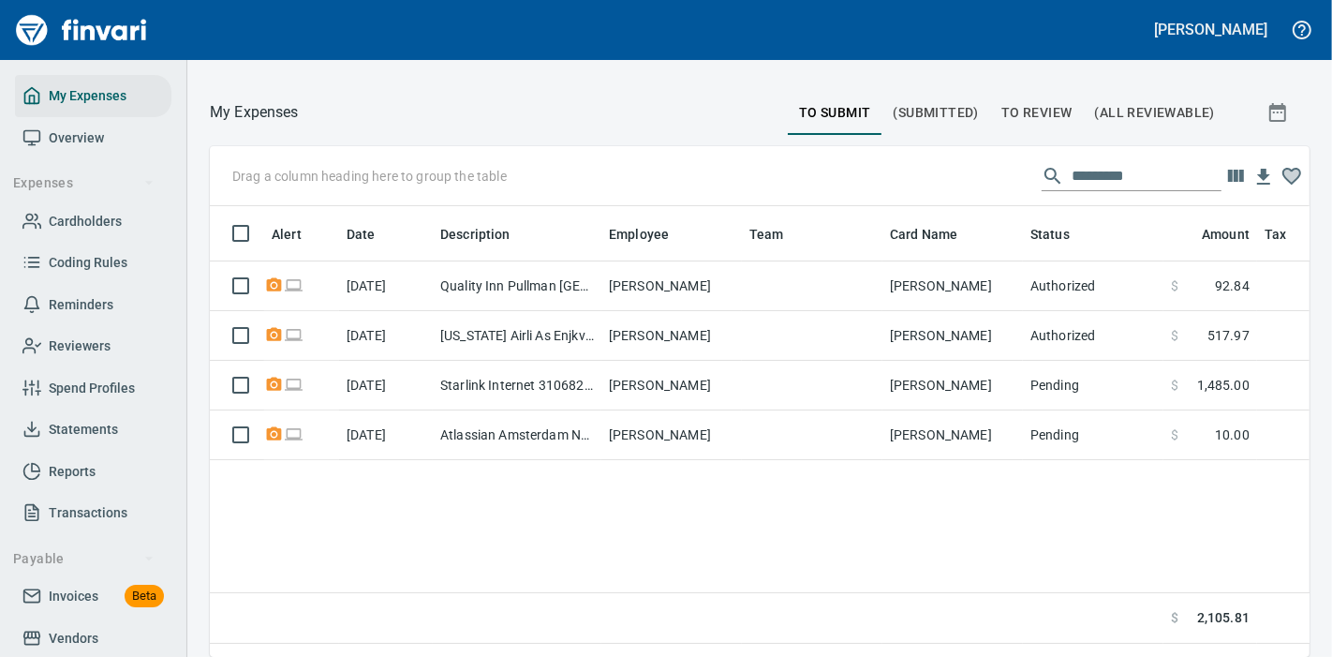
scroll to position [236, 0]
